Goal: Information Seeking & Learning: Learn about a topic

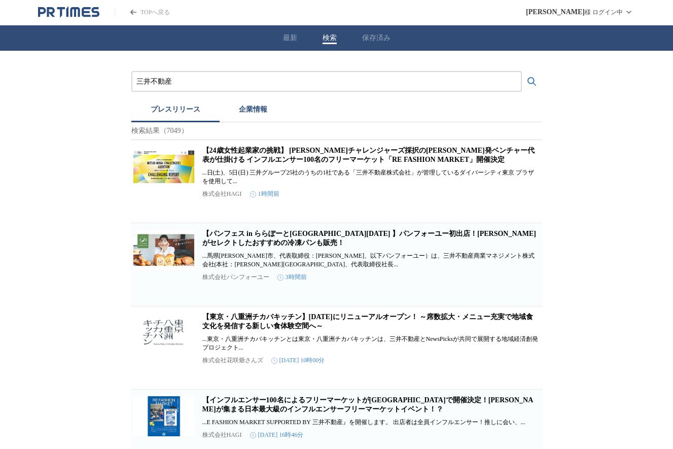
click at [230, 84] on input "三井不動産" at bounding box center [326, 81] width 380 height 11
type input "三"
click at [522, 71] on button "検索する" at bounding box center [532, 81] width 20 height 20
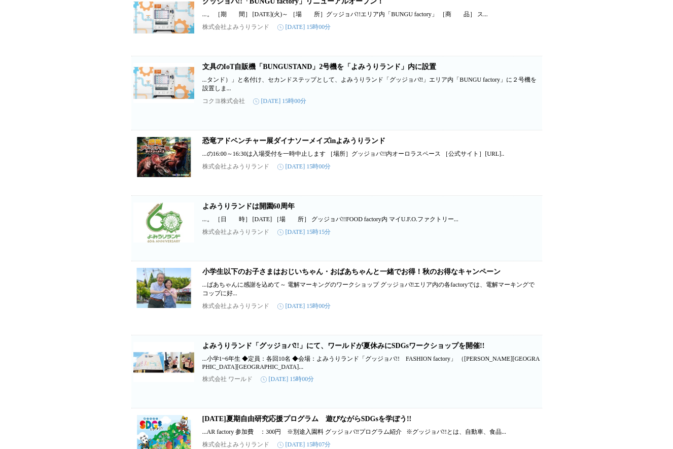
scroll to position [1619, 0]
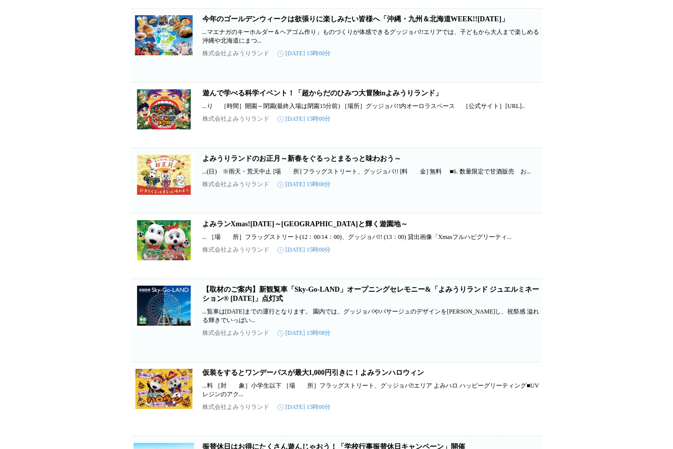
scroll to position [0, 0]
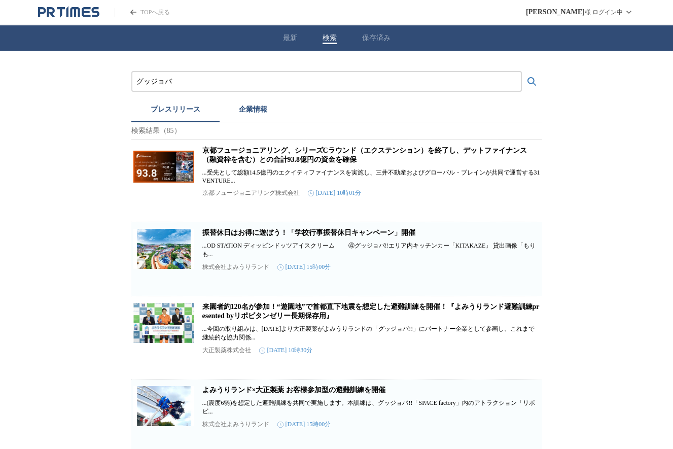
click at [185, 81] on input "グッジョバ" at bounding box center [326, 81] width 380 height 11
type input "グ"
click at [522, 71] on button "検索する" at bounding box center [532, 81] width 20 height 20
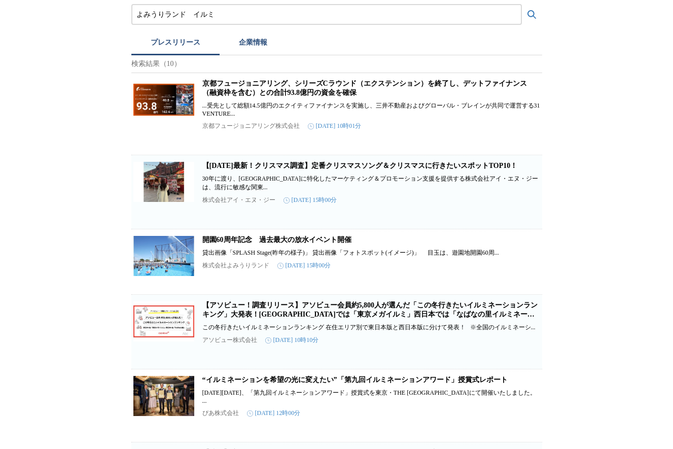
scroll to position [253, 0]
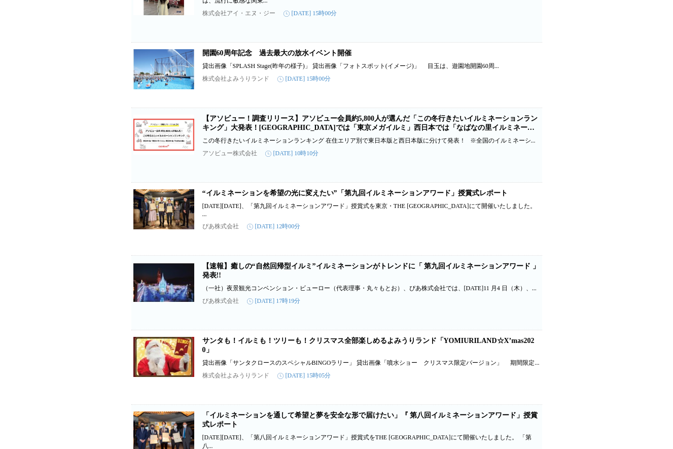
click at [358, 275] on link "【速報】癒しの“⾃然回帰型イルミ”イルミネーションがトレンドに「 第九回イルミネーションアワード 」発表!!" at bounding box center [370, 270] width 337 height 17
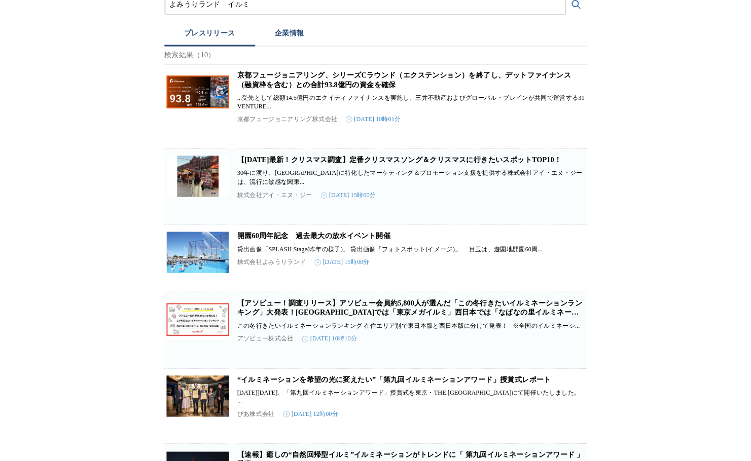
scroll to position [0, 0]
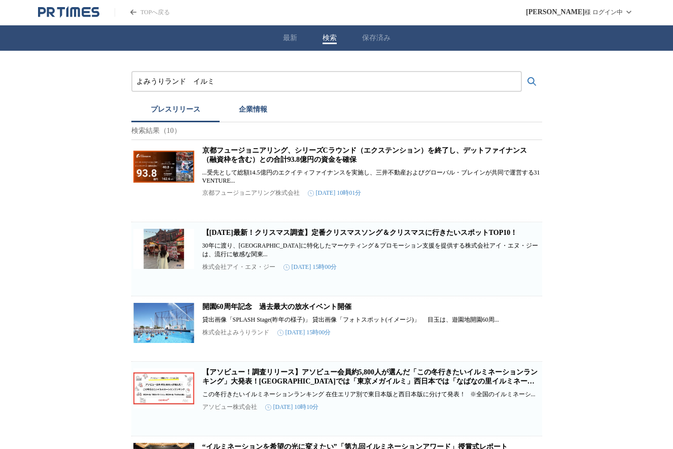
click at [230, 88] on div "よみうりランド　イルミ" at bounding box center [326, 81] width 390 height 21
click at [229, 81] on input "よみうりランド　イルミ" at bounding box center [326, 81] width 380 height 11
click at [522, 71] on button "検索する" at bounding box center [532, 81] width 20 height 20
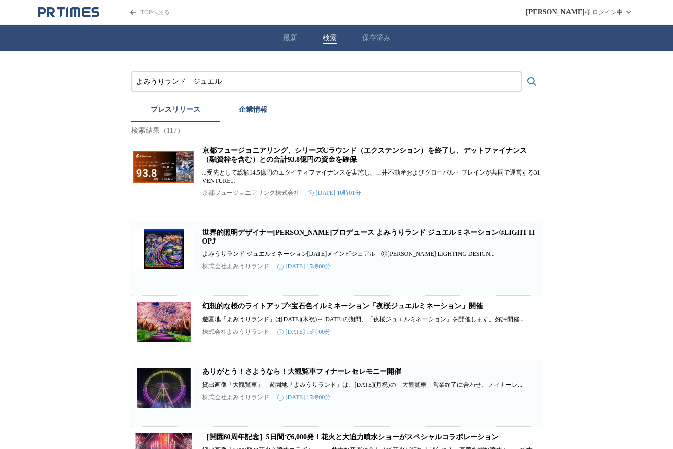
click at [307, 239] on link "世界的照明デザイナー[PERSON_NAME]プロデュース よみうりランド ジュエルミネーション®LIGHT HOP⤴" at bounding box center [368, 237] width 332 height 16
click at [245, 82] on input "よみうりランド　ジュエル" at bounding box center [326, 81] width 380 height 11
type input "よみうりランド　花日和"
click at [522, 71] on button "検索する" at bounding box center [532, 81] width 20 height 20
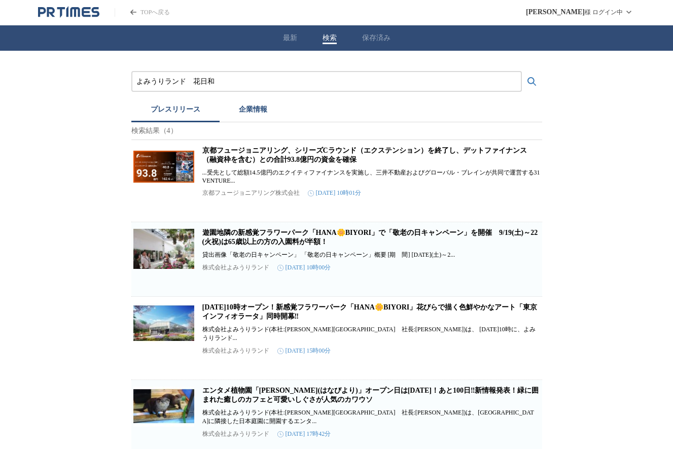
click at [296, 320] on link "[DATE]10時オープン！新感覚フラワーパーク「HANA🌼BIYORI」花びらで描く色鮮やかなアート「東京インフィオラータ」同時開幕‼" at bounding box center [369, 311] width 335 height 17
